Goal: Find specific page/section: Find specific page/section

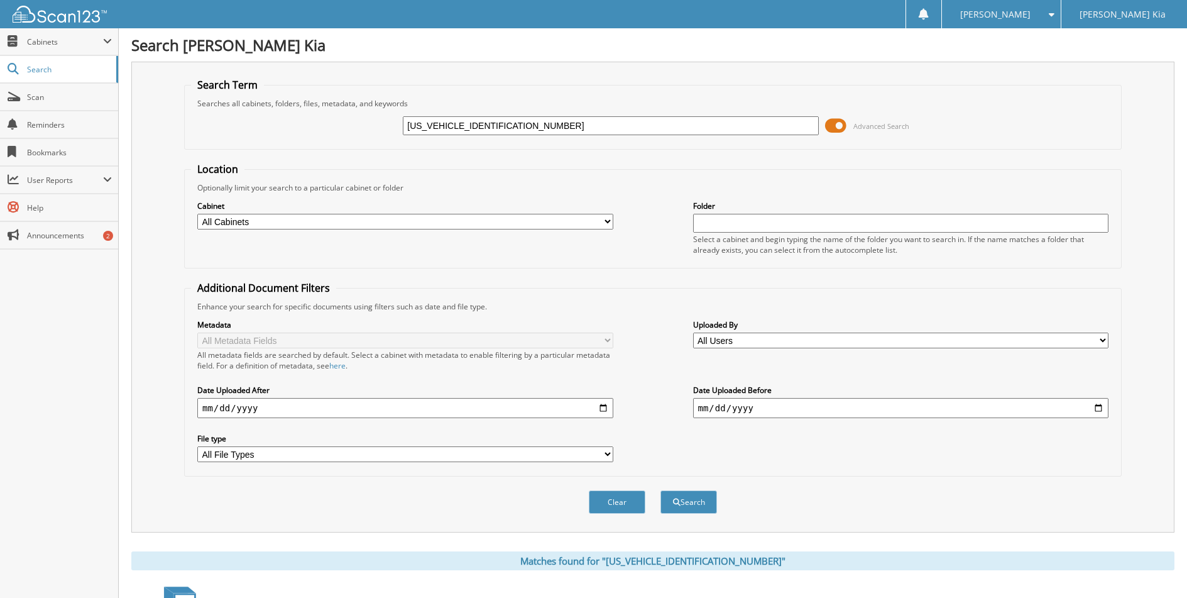
drag, startPoint x: 509, startPoint y: 122, endPoint x: 428, endPoint y: 119, distance: 81.1
click at [428, 119] on input "[US_VEHICLE_IDENTIFICATION_NUMBER]" at bounding box center [611, 125] width 416 height 19
click at [506, 124] on input "5NMS34AJ4NH471509" at bounding box center [611, 125] width 416 height 19
drag, startPoint x: 507, startPoint y: 124, endPoint x: 361, endPoint y: 122, distance: 146.4
click at [361, 122] on div "5NMS34AJ4NH471509 Advanced Search" at bounding box center [653, 126] width 924 height 34
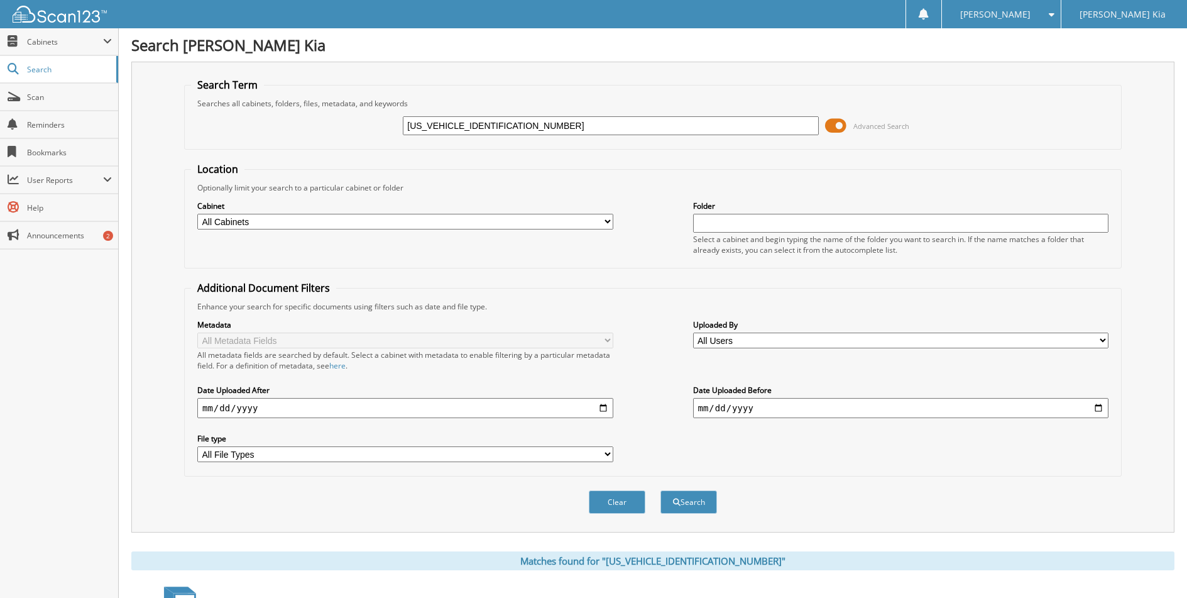
paste input "[US_VEHICLE_IDENTIFICATION_NUMBER]"
type input "[US_VEHICLE_IDENTIFICATION_NUMBER]"
click at [660, 490] on button "Search" at bounding box center [688, 501] width 57 height 23
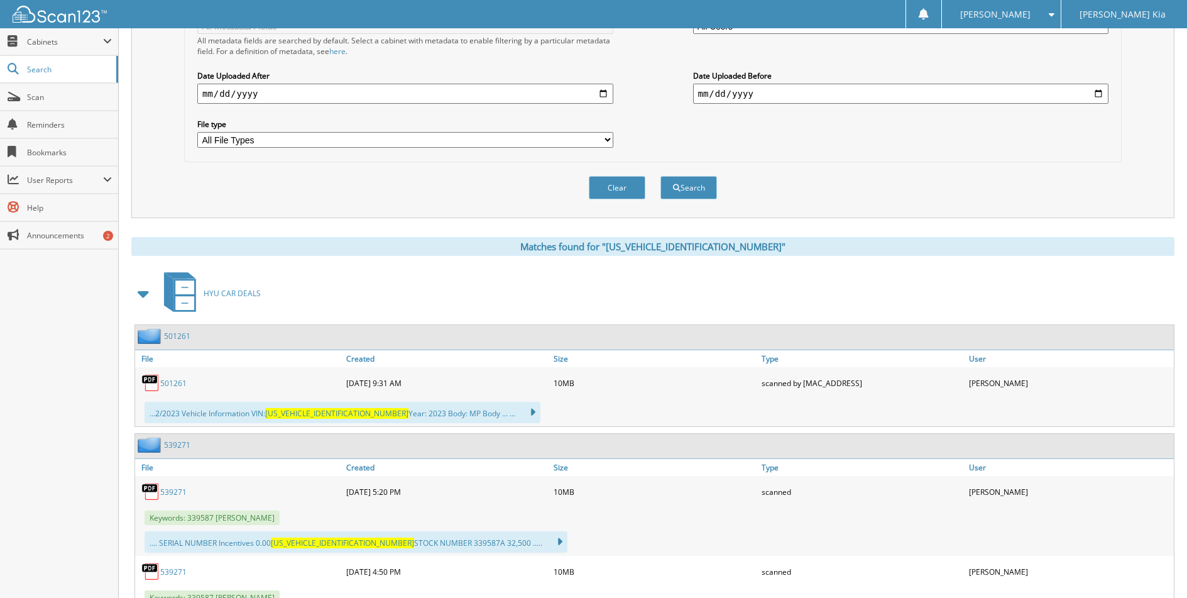
click at [172, 384] on link "501261" at bounding box center [173, 383] width 26 height 11
click at [172, 383] on link "501261" at bounding box center [173, 383] width 26 height 11
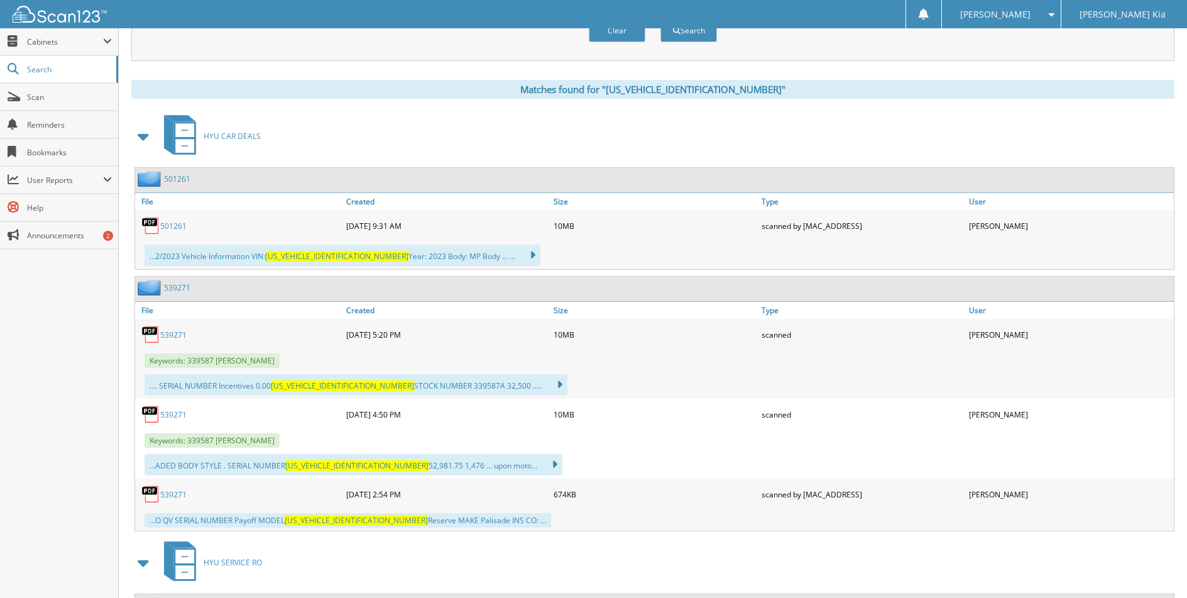
scroll to position [503, 0]
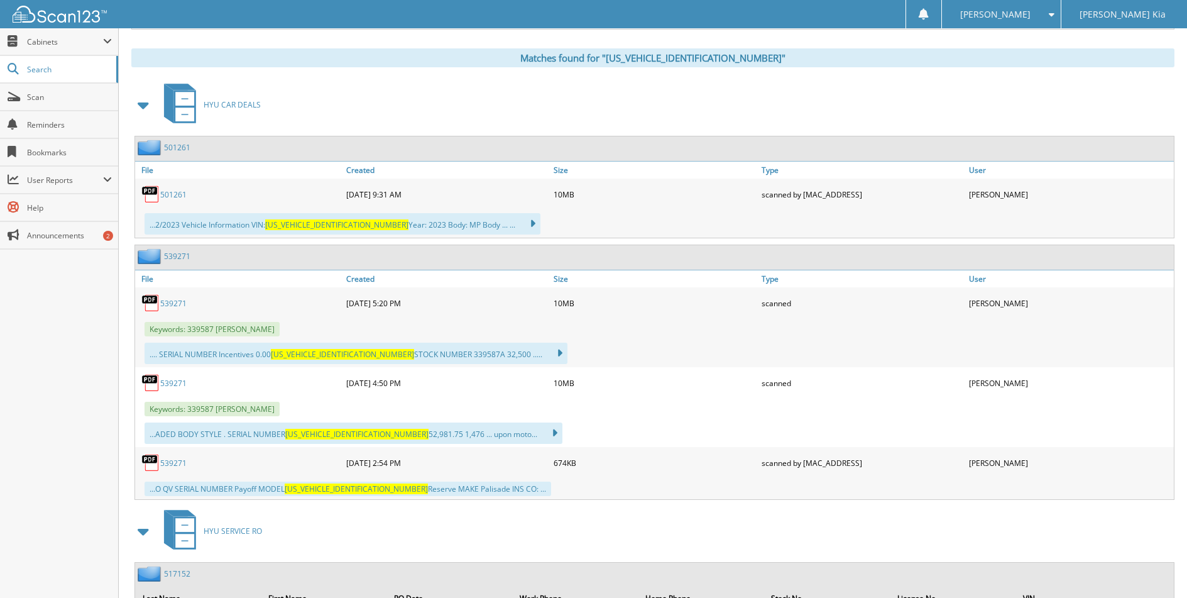
click at [166, 302] on link "539271" at bounding box center [173, 303] width 26 height 11
click at [167, 302] on link "539271" at bounding box center [173, 303] width 26 height 11
click at [175, 463] on link "539271" at bounding box center [173, 462] width 26 height 11
click at [170, 304] on link "539271" at bounding box center [173, 303] width 26 height 11
